Goal: Information Seeking & Learning: Find specific fact

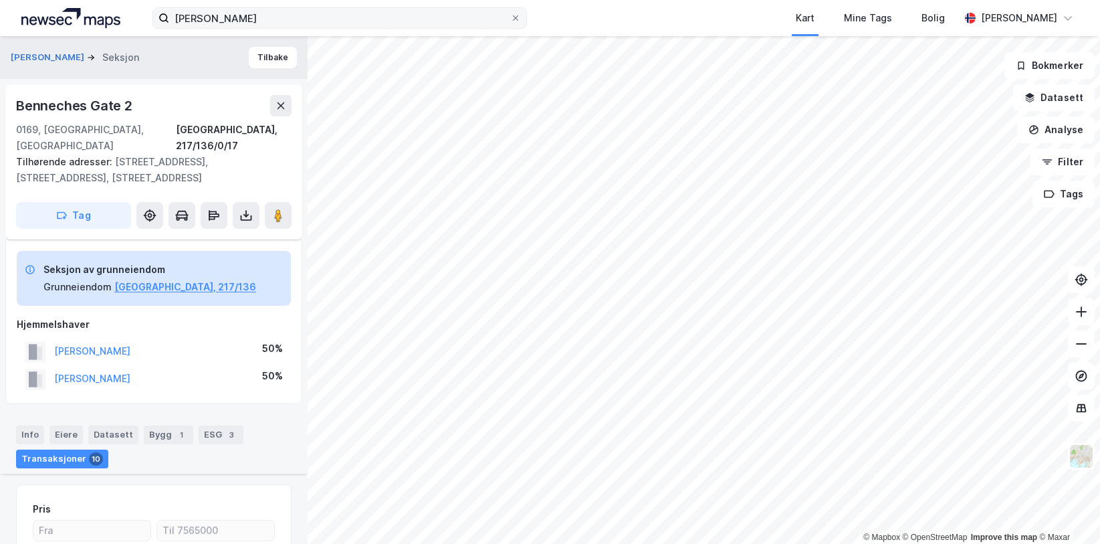
scroll to position [442, 0]
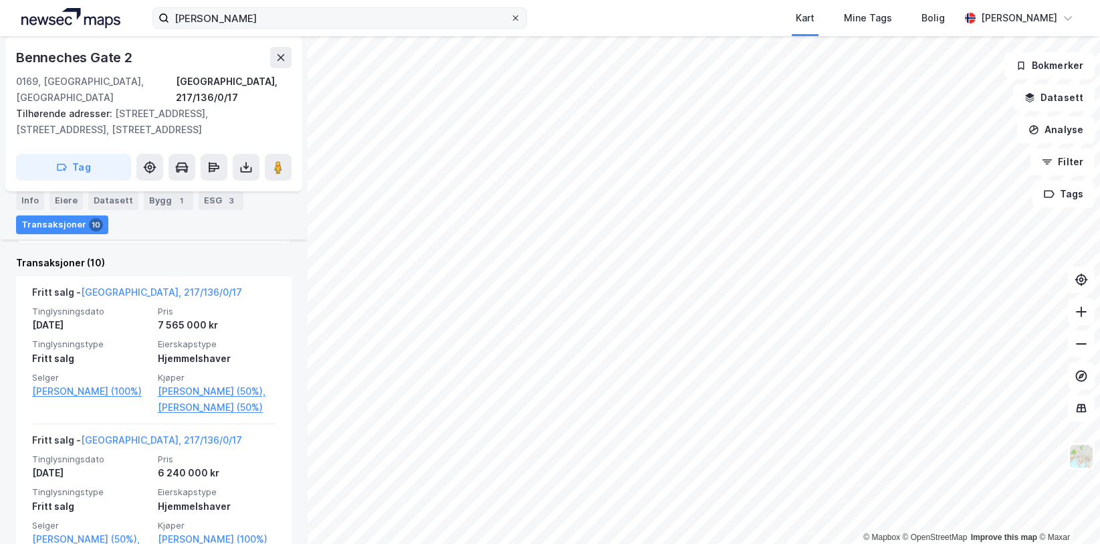
click at [516, 20] on icon at bounding box center [516, 18] width 8 height 8
click at [510, 20] on input "[PERSON_NAME]" at bounding box center [339, 18] width 341 height 20
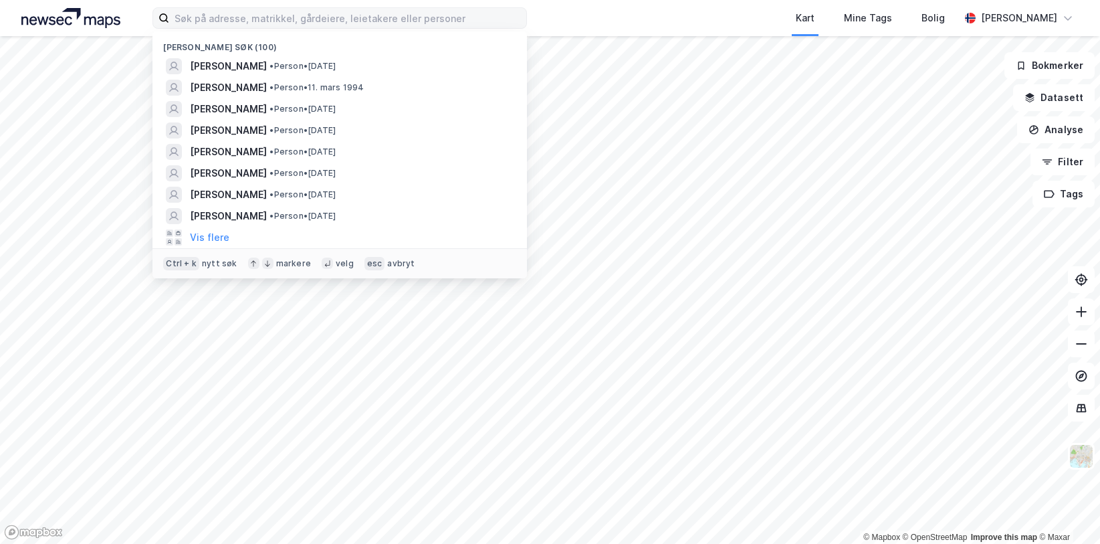
click at [582, 31] on div "[PERSON_NAME] søk (100) [PERSON_NAME] • Person • [DATE] [PERSON_NAME] • Person …" at bounding box center [550, 18] width 1100 height 36
click at [358, 27] on input at bounding box center [347, 18] width 357 height 20
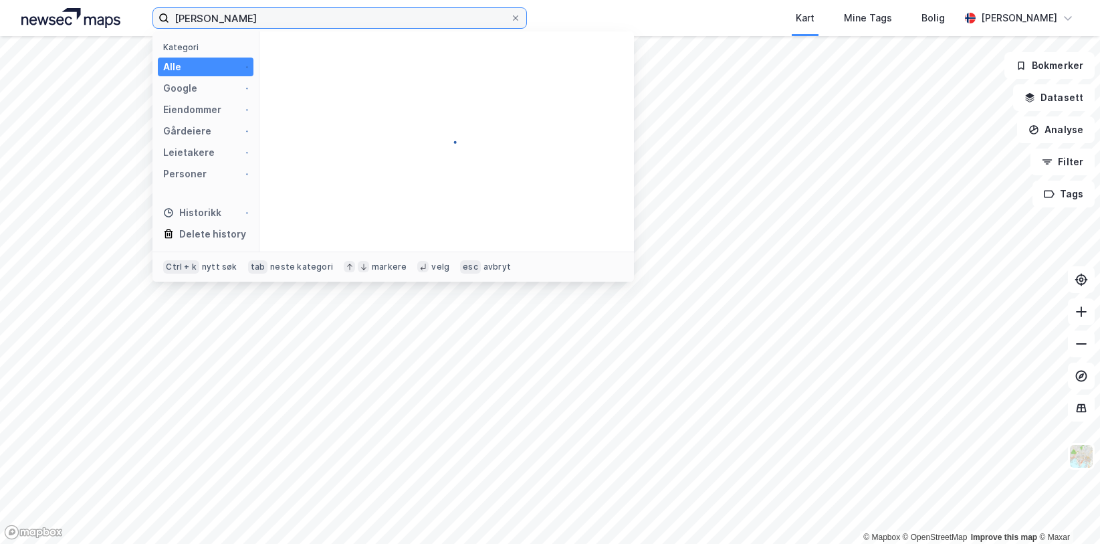
type input "[PERSON_NAME]"
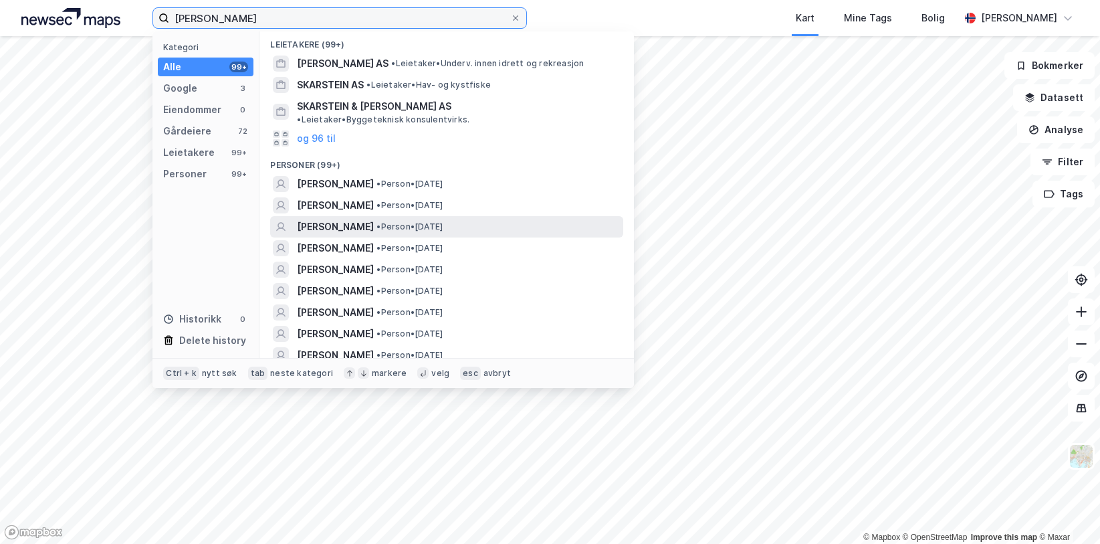
scroll to position [268, 0]
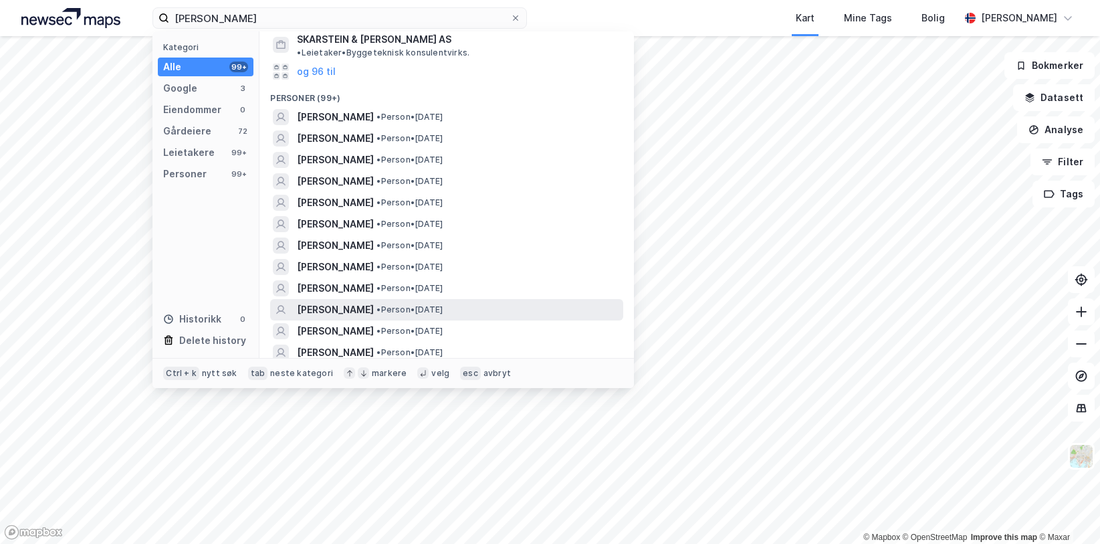
click at [374, 302] on span "[PERSON_NAME]" at bounding box center [335, 310] width 77 height 16
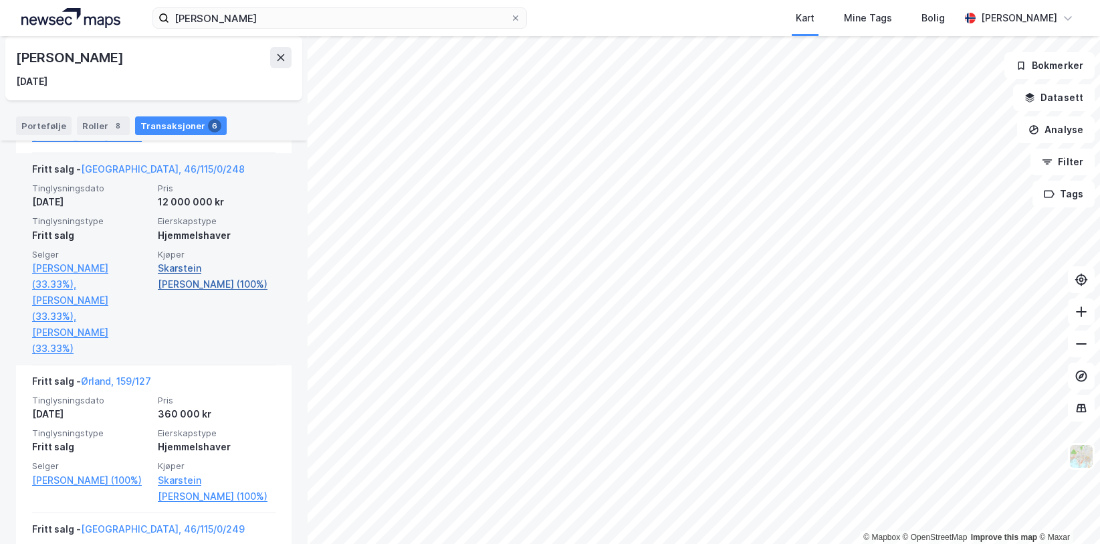
scroll to position [669, 0]
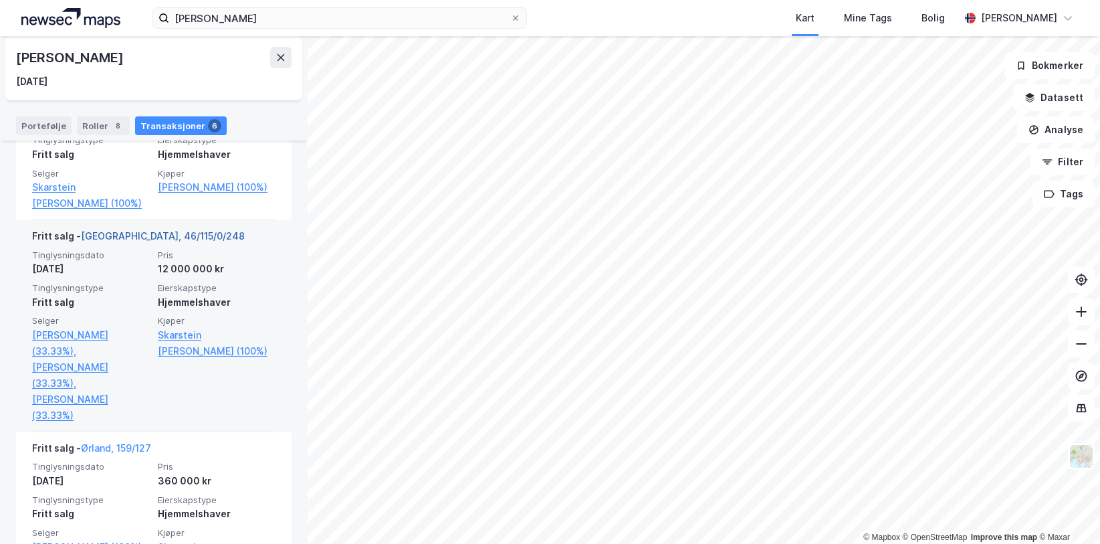
click at [144, 233] on link "[GEOGRAPHIC_DATA], 46/115/0/248" at bounding box center [163, 235] width 164 height 11
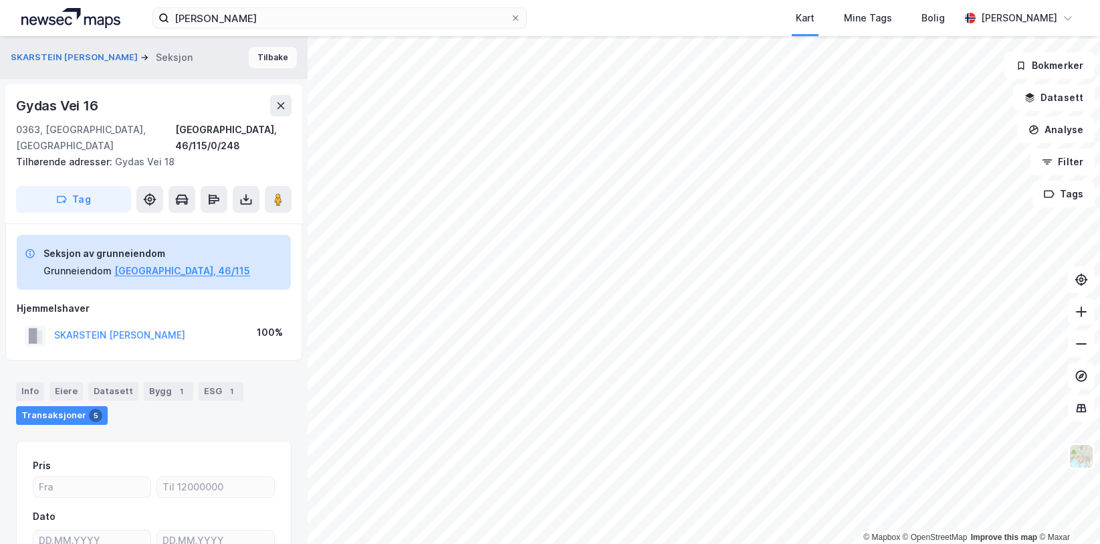
click at [265, 67] on button "Tilbake" at bounding box center [273, 57] width 48 height 21
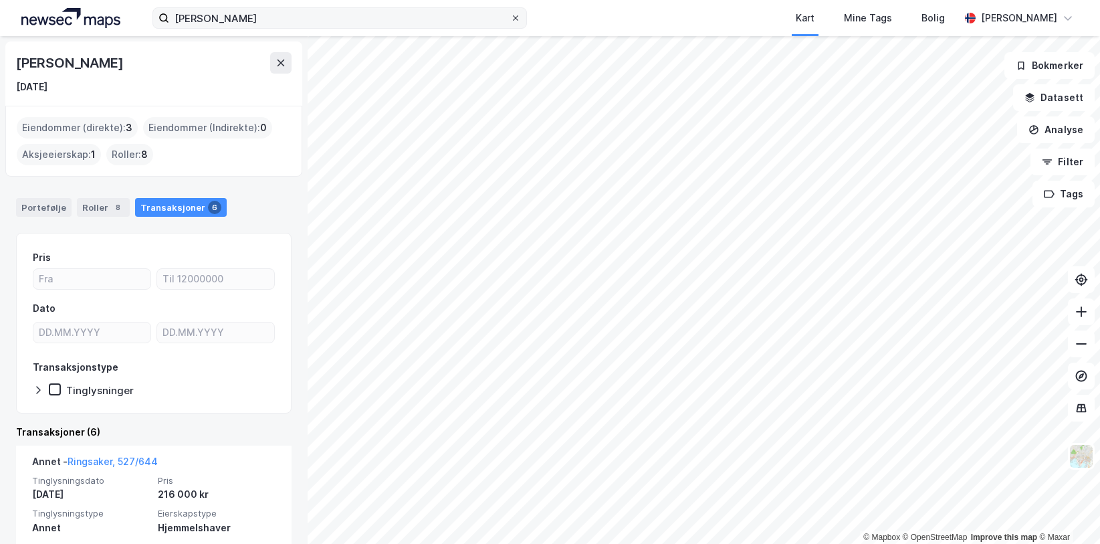
click at [517, 15] on icon at bounding box center [516, 18] width 8 height 8
click at [510, 15] on input "[PERSON_NAME]" at bounding box center [339, 18] width 341 height 20
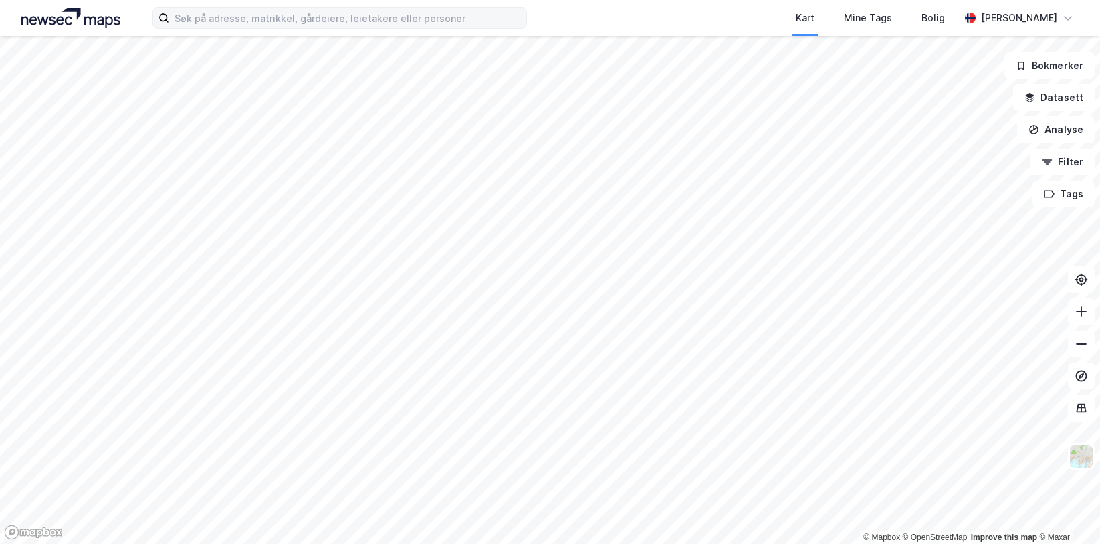
click at [714, 25] on div "Kart Mine Tags Bolig" at bounding box center [775, 18] width 368 height 36
